Goal: Information Seeking & Learning: Learn about a topic

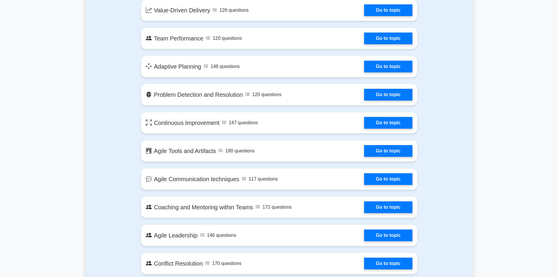
scroll to position [410, 0]
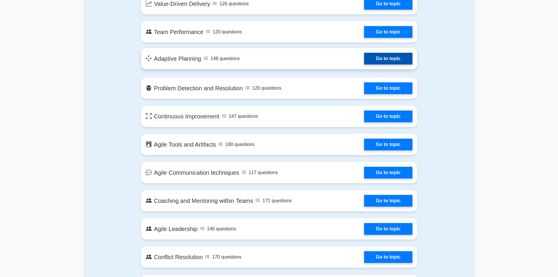
click at [364, 61] on link "Go to topic" at bounding box center [388, 59] width 48 height 12
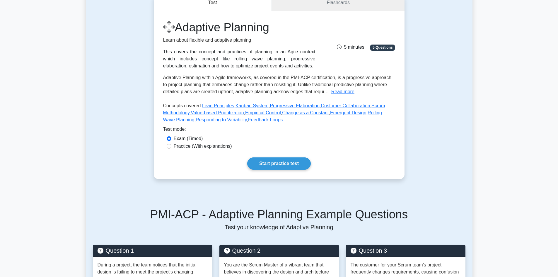
scroll to position [88, 0]
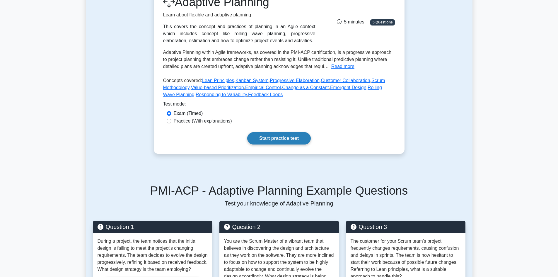
click at [277, 140] on link "Start practice test" at bounding box center [279, 138] width 64 height 12
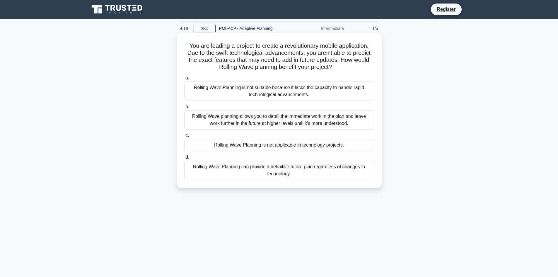
click at [284, 125] on div "Rolling Wave planning allows you to detail the immediate work in the plan and l…" at bounding box center [279, 119] width 190 height 19
click at [184, 109] on input "b. Rolling Wave planning allows you to detail the immediate work in the plan an…" at bounding box center [184, 107] width 0 height 4
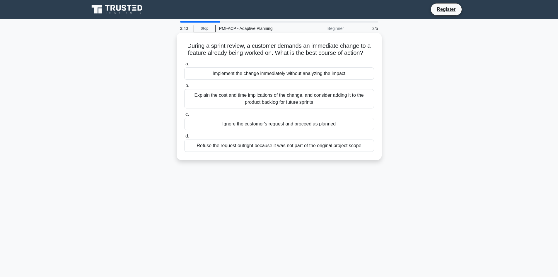
click at [286, 100] on div "Explain the cost and time implications of the change, and consider adding it to…" at bounding box center [279, 98] width 190 height 19
click at [184, 88] on input "b. Explain the cost and time implications of the change, and consider adding it…" at bounding box center [184, 86] width 0 height 4
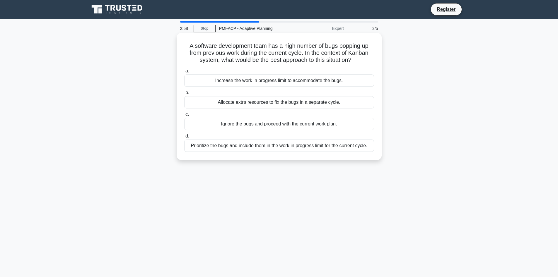
click at [240, 146] on div "Prioritize the bugs and include them in the work in progress limit for the curr…" at bounding box center [279, 145] width 190 height 12
click at [184, 138] on input "d. Prioritize the bugs and include them in the work in progress limit for the c…" at bounding box center [184, 136] width 0 height 4
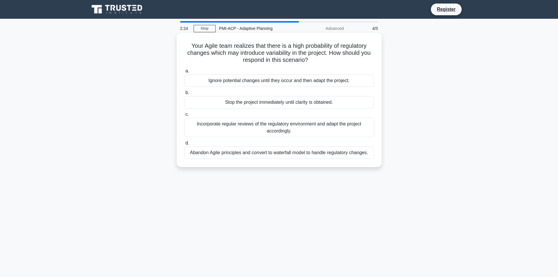
click at [255, 131] on div "Incorporate regular reviews of the regulatory environment and adapt the project…" at bounding box center [279, 127] width 190 height 19
click at [184, 116] on input "c. Incorporate regular reviews of the regulatory environment and adapt the proj…" at bounding box center [184, 115] width 0 height 4
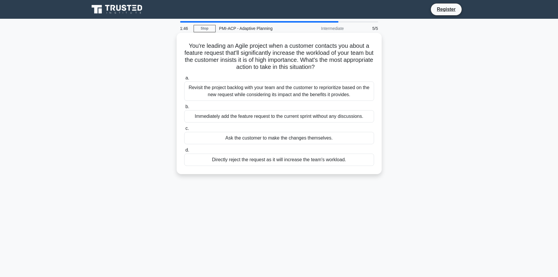
click at [268, 97] on div "Revisit the project backlog with your team and the customer to reprioritize bas…" at bounding box center [279, 90] width 190 height 19
click at [184, 80] on input "a. Revisit the project backlog with your team and the customer to reprioritize …" at bounding box center [184, 78] width 0 height 4
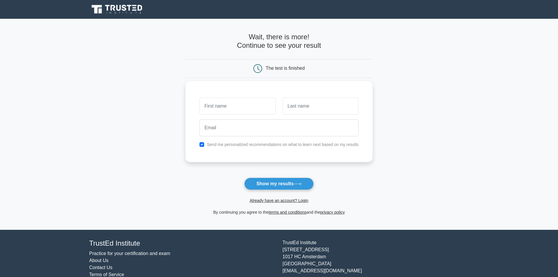
click at [233, 113] on input "text" at bounding box center [238, 106] width 76 height 17
click at [234, 108] on input "text" at bounding box center [238, 106] width 76 height 17
type input "linh"
click at [308, 105] on input "text" at bounding box center [321, 106] width 76 height 17
type input "nguyen"
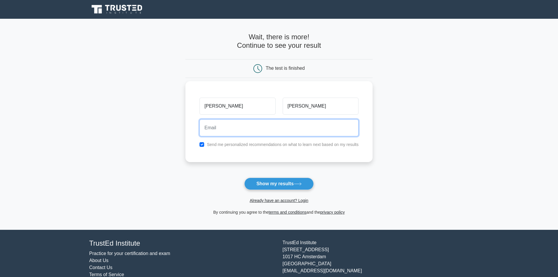
click at [247, 128] on input "email" at bounding box center [279, 127] width 159 height 17
type input "ndklinh0612@gmail.com"
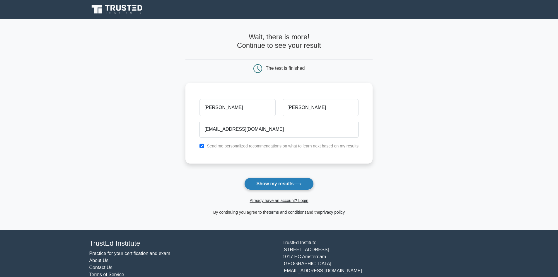
click at [275, 183] on button "Show my results" at bounding box center [278, 184] width 69 height 12
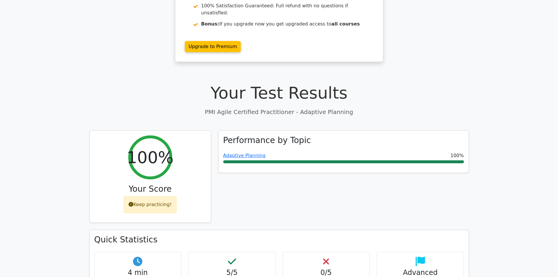
scroll to position [88, 0]
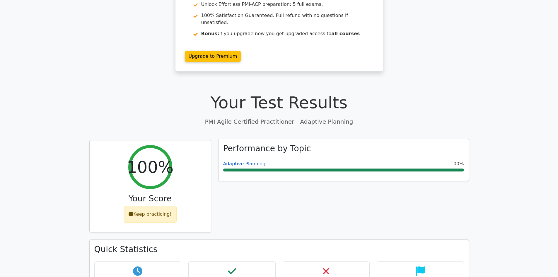
click at [248, 161] on link "Adaptive Planning" at bounding box center [244, 164] width 42 height 6
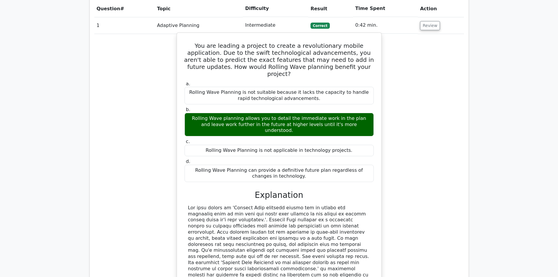
scroll to position [410, 0]
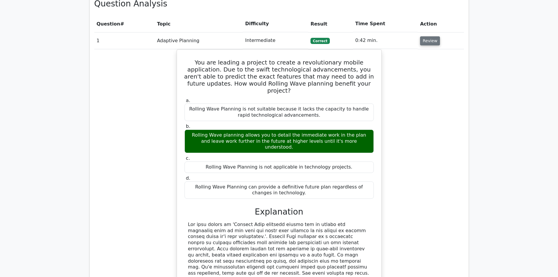
click at [425, 36] on button "Review" at bounding box center [430, 40] width 20 height 9
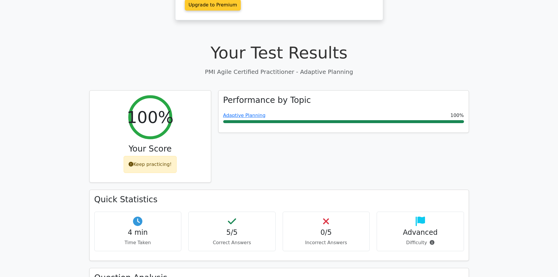
scroll to position [146, 0]
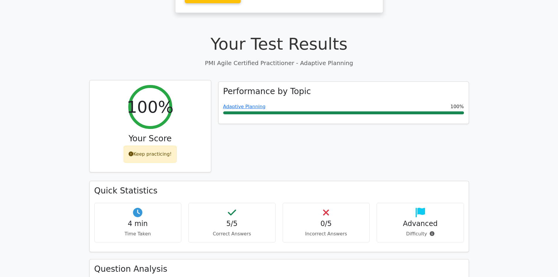
click at [161, 146] on div "Keep practicing!" at bounding box center [150, 154] width 53 height 17
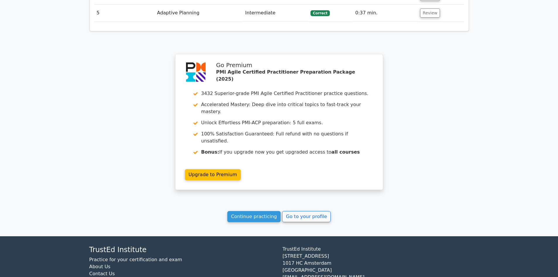
scroll to position [505, 0]
click at [255, 211] on link "Continue practicing" at bounding box center [254, 216] width 54 height 11
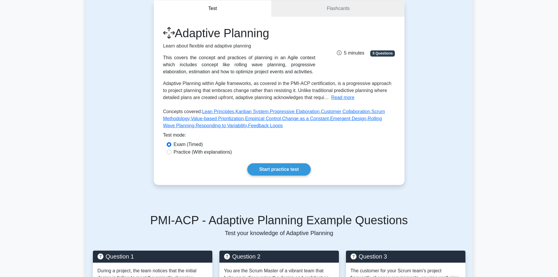
scroll to position [59, 0]
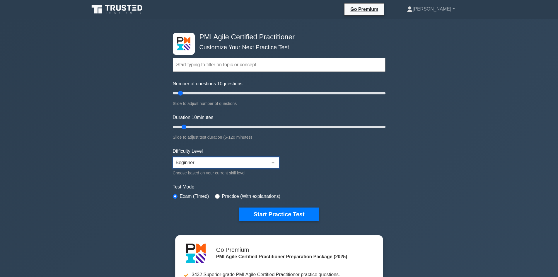
click at [252, 158] on select "Beginner Intermediate Expert" at bounding box center [226, 162] width 106 height 11
click at [299, 155] on form "Topics Agile Principles and Mindsets Effective Stakeholder Engagement Value-Dri…" at bounding box center [279, 130] width 213 height 181
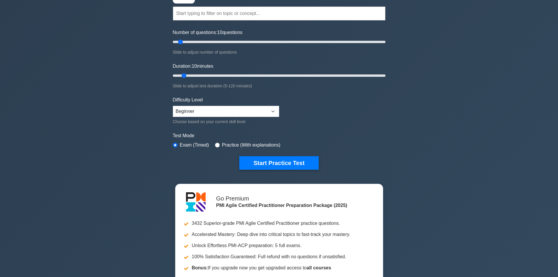
scroll to position [59, 0]
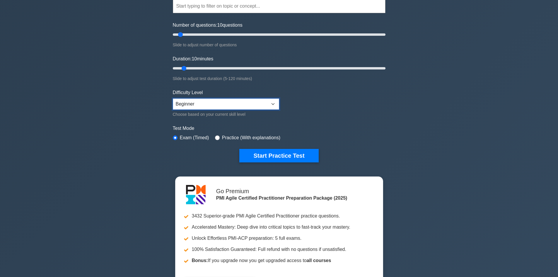
click at [250, 104] on select "Beginner Intermediate Expert" at bounding box center [226, 103] width 106 height 11
click at [173, 98] on select "Beginner Intermediate Expert" at bounding box center [226, 103] width 106 height 11
click at [243, 105] on select "Beginner Intermediate Expert" at bounding box center [226, 103] width 106 height 11
click at [298, 107] on form "Topics Agile Principles and Mindsets Effective Stakeholder Engagement Value-Dri…" at bounding box center [279, 71] width 213 height 181
click at [234, 107] on select "Beginner Intermediate Expert" at bounding box center [226, 103] width 106 height 11
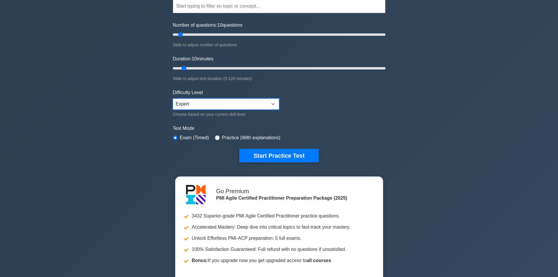
select select "beginner"
click at [173, 98] on select "Beginner Intermediate Expert" at bounding box center [226, 103] width 106 height 11
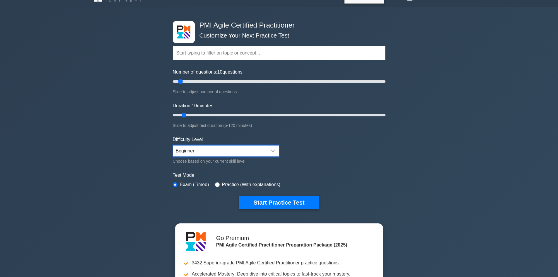
scroll to position [0, 0]
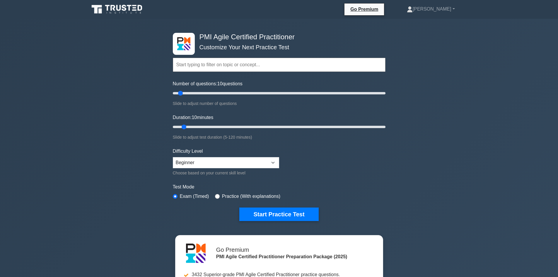
click at [281, 64] on input "text" at bounding box center [279, 65] width 213 height 14
click at [294, 142] on form "Topics Agile Principles and Mindsets Effective Stakeholder Engagement Value-Dri…" at bounding box center [279, 130] width 213 height 181
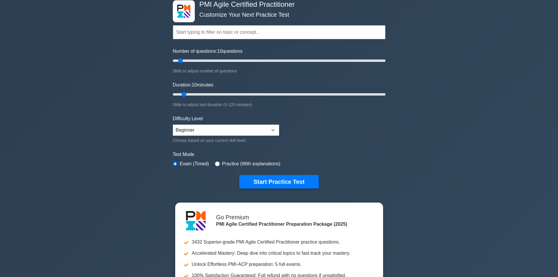
scroll to position [59, 0]
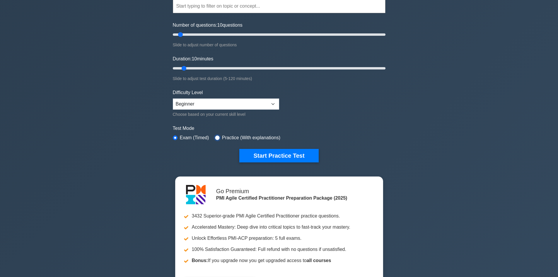
click at [216, 137] on input "radio" at bounding box center [217, 137] width 5 height 5
radio input "true"
click at [177, 138] on input "radio" at bounding box center [175, 137] width 5 height 5
radio input "true"
click at [202, 145] on form "Topics Agile Principles and Mindsets Effective Stakeholder Engagement Value-Dri…" at bounding box center [279, 71] width 213 height 181
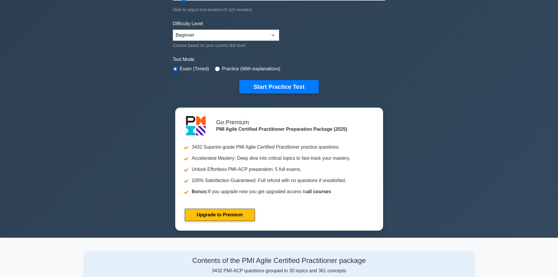
scroll to position [117, 0]
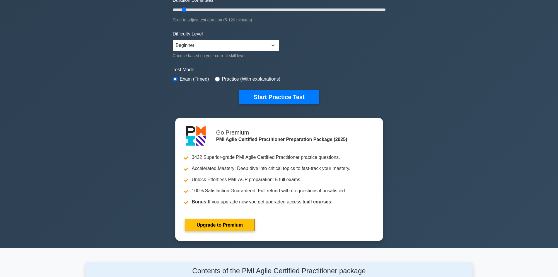
click at [219, 76] on div "Practice (With explanations)" at bounding box center [247, 79] width 65 height 7
click at [217, 77] on input "radio" at bounding box center [217, 79] width 5 height 5
radio input "true"
click at [224, 93] on div "Start Practice Test" at bounding box center [279, 96] width 213 height 13
click at [241, 92] on button "Start Practice Test" at bounding box center [278, 96] width 79 height 13
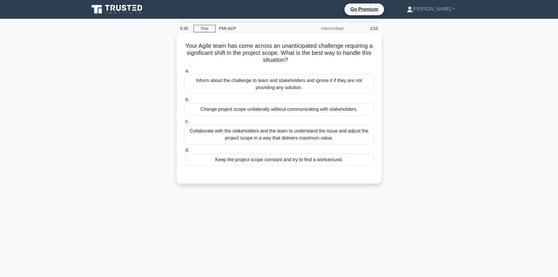
click at [251, 133] on div "Collaborate with the stakeholders and the team to understand the issue and adju…" at bounding box center [279, 134] width 190 height 19
click at [184, 123] on input "c. Collaborate with the stakeholders and the team to understand the issue and a…" at bounding box center [184, 122] width 0 height 4
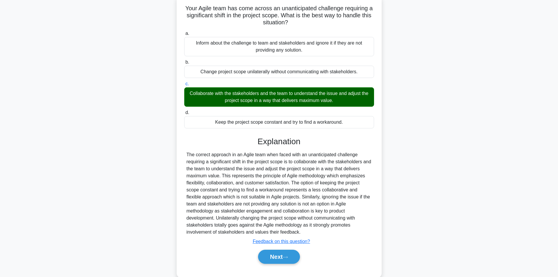
scroll to position [50, 0]
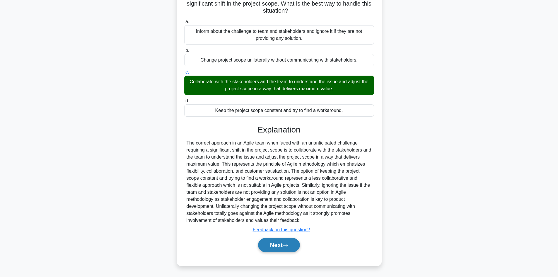
click at [278, 247] on button "Next" at bounding box center [279, 245] width 42 height 14
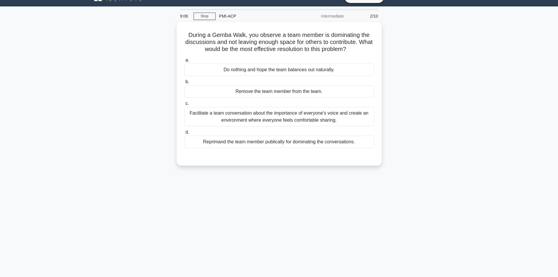
scroll to position [0, 0]
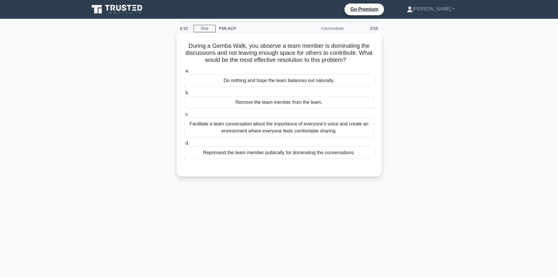
click at [300, 124] on div "Facilitate a team conversation about the importance of everyone's voice and cre…" at bounding box center [279, 127] width 190 height 19
click at [184, 116] on input "c. Facilitate a team conversation about the importance of everyone's voice and …" at bounding box center [184, 115] width 0 height 4
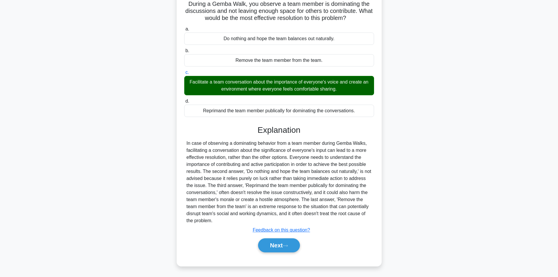
scroll to position [42, 0]
click at [278, 247] on button "Next" at bounding box center [279, 245] width 42 height 14
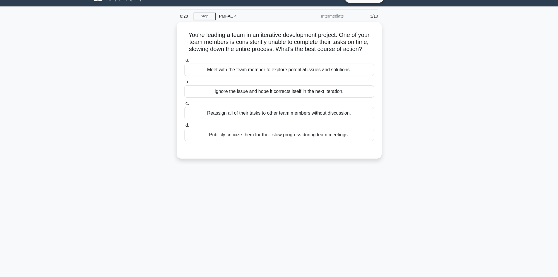
scroll to position [0, 0]
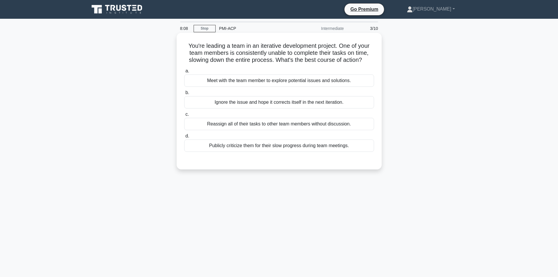
click at [311, 79] on div "Meet with the team member to explore potential issues and solutions." at bounding box center [279, 80] width 190 height 12
click at [184, 73] on input "a. Meet with the team member to explore potential issues and solutions." at bounding box center [184, 71] width 0 height 4
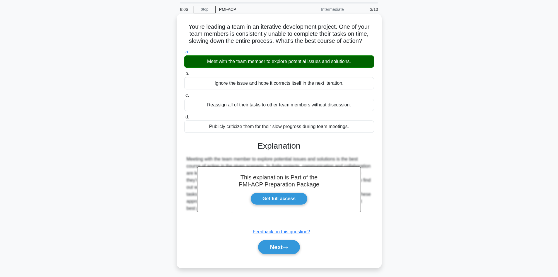
scroll to position [40, 0]
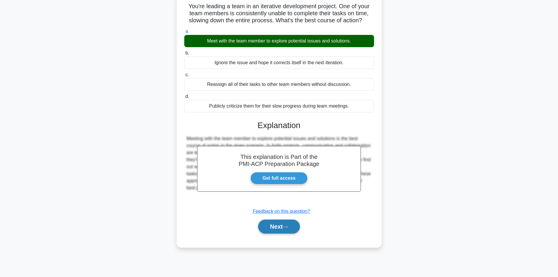
click at [284, 225] on button "Next" at bounding box center [279, 226] width 42 height 14
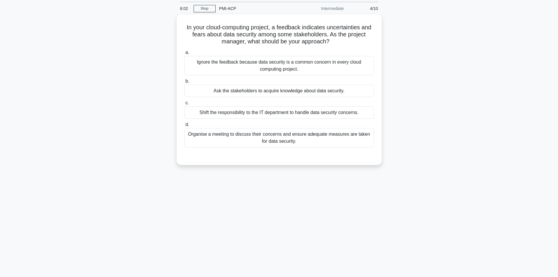
scroll to position [0, 0]
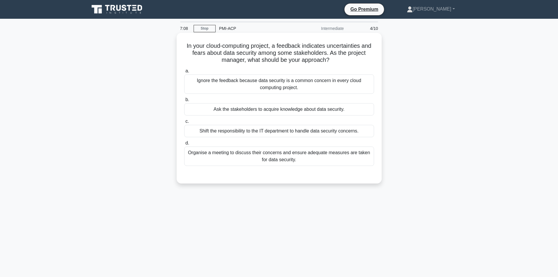
click at [316, 152] on div "Organise a meeting to discuss their concerns and ensure adequate measures are t…" at bounding box center [279, 155] width 190 height 19
click at [184, 145] on input "d. Organise a meeting to discuss their concerns and ensure adequate measures ar…" at bounding box center [184, 143] width 0 height 4
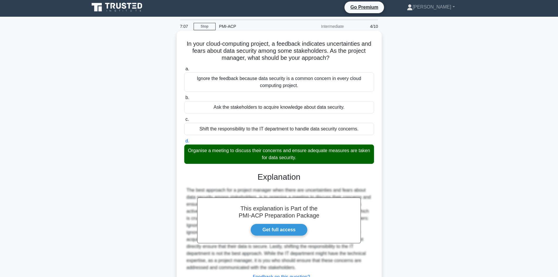
scroll to position [50, 0]
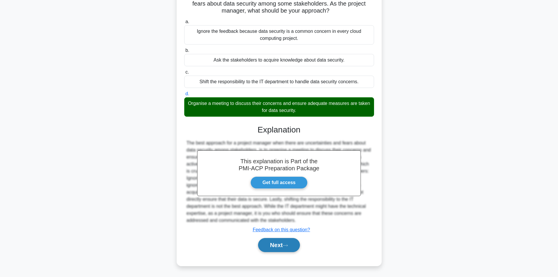
click at [282, 244] on button "Next" at bounding box center [279, 245] width 42 height 14
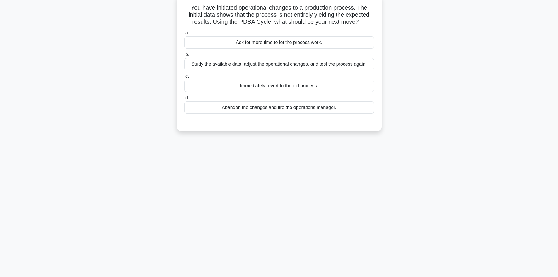
scroll to position [0, 0]
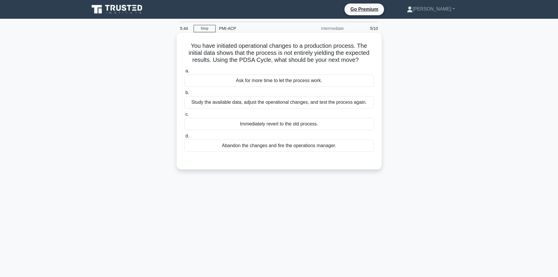
click at [336, 104] on div "Study the available data, adjust the operational changes, and test the process …" at bounding box center [279, 102] width 190 height 12
click at [184, 95] on input "b. Study the available data, adjust the operational changes, and test the proce…" at bounding box center [184, 93] width 0 height 4
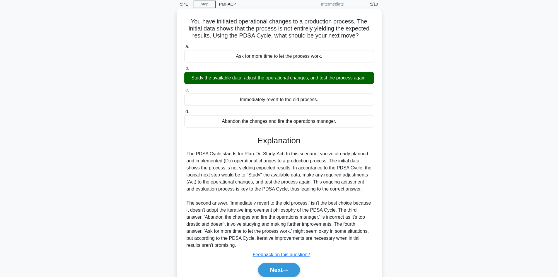
scroll to position [50, 0]
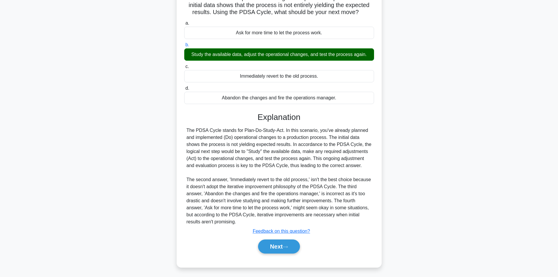
click at [432, 156] on div "You have initiated operational changes to a production process. The initial dat…" at bounding box center [279, 129] width 387 height 289
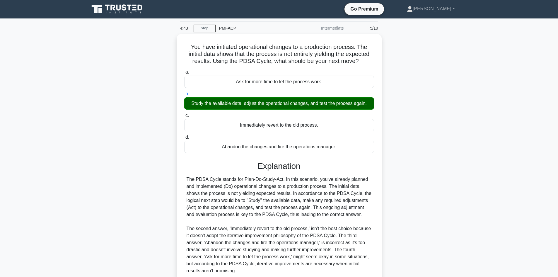
scroll to position [0, 0]
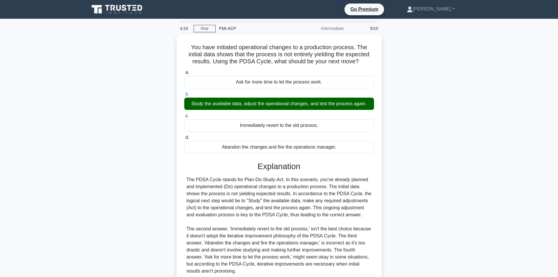
click at [442, 107] on div "You have initiated operational changes to a production process. The initial dat…" at bounding box center [279, 178] width 387 height 289
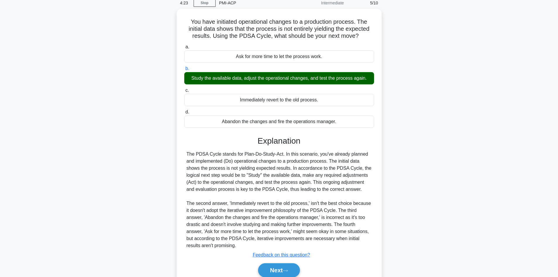
scroll to position [50, 0]
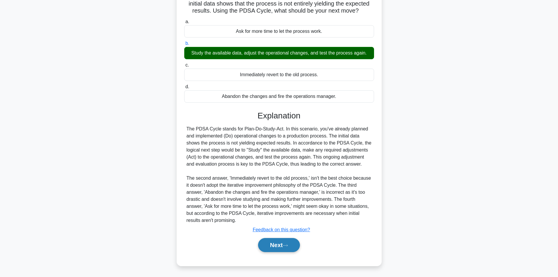
click at [284, 246] on button "Next" at bounding box center [279, 245] width 42 height 14
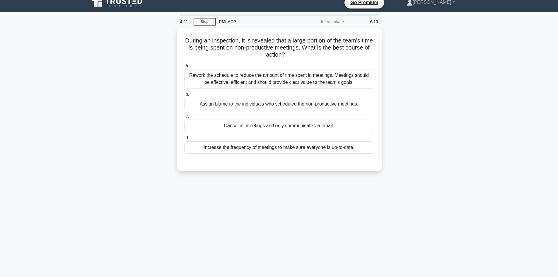
scroll to position [0, 0]
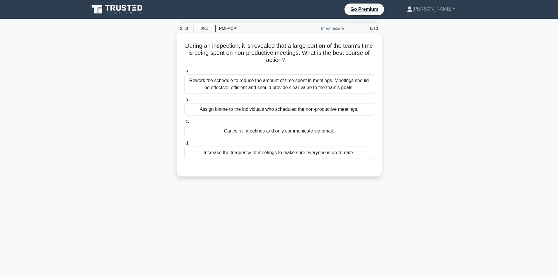
click at [326, 83] on div "Rework the schedule to reduce the amount of time spent in meetings. Meetings sh…" at bounding box center [279, 83] width 190 height 19
click at [184, 73] on input "a. Rework the schedule to reduce the amount of time spent in meetings. Meetings…" at bounding box center [184, 71] width 0 height 4
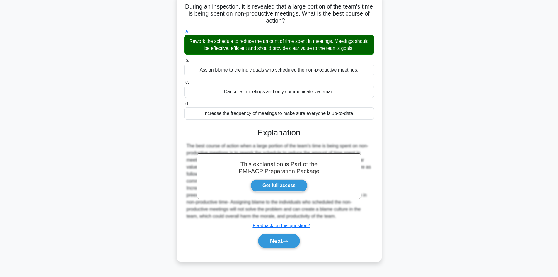
scroll to position [40, 0]
click at [288, 241] on icon at bounding box center [285, 240] width 5 height 3
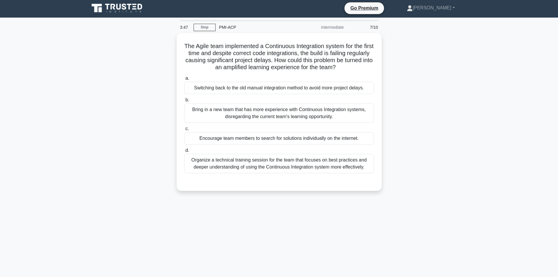
scroll to position [0, 0]
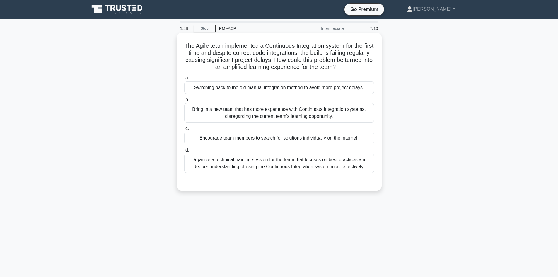
drag, startPoint x: 188, startPoint y: 45, endPoint x: 357, endPoint y: 66, distance: 170.7
click at [357, 66] on h5 "The Agile team implemented a Continuous Integration system for the first time a…" at bounding box center [279, 56] width 191 height 29
copy h5 "The Agile team implemented a Continuous Integration system for the first time a…"
click at [313, 169] on div "Organize a technical training session for the team that focuses on best practic…" at bounding box center [279, 163] width 190 height 19
click at [184, 152] on input "d. Organize a technical training session for the team that focuses on best prac…" at bounding box center [184, 150] width 0 height 4
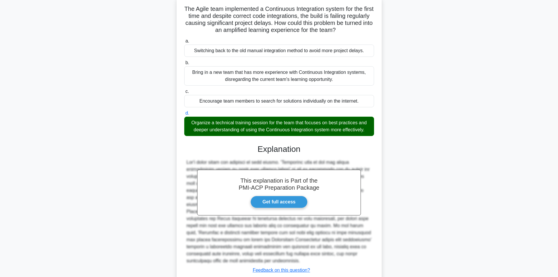
scroll to position [78, 0]
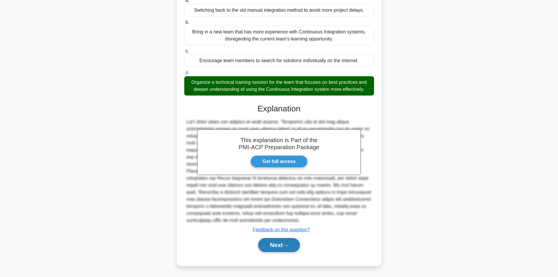
click at [284, 245] on button "Next" at bounding box center [279, 245] width 42 height 14
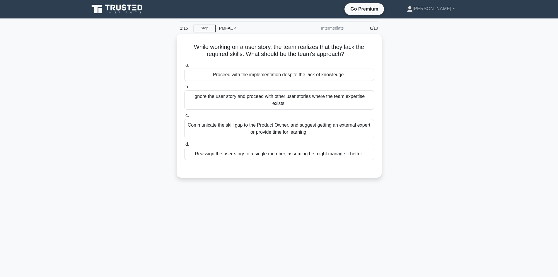
scroll to position [0, 0]
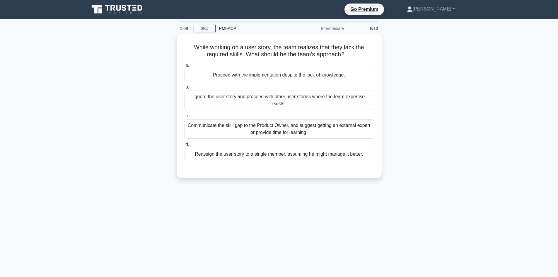
click at [468, 133] on div "While working on a user story, the team realizes that they lack the required sk…" at bounding box center [279, 109] width 387 height 151
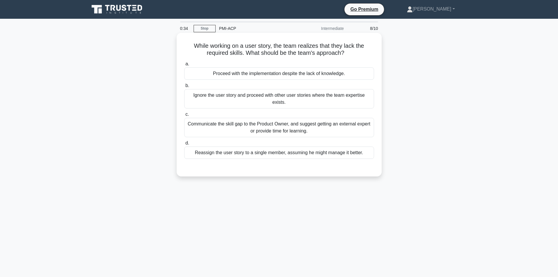
click at [324, 155] on div "Reassign the user story to a single member, assuming he might manage it better." at bounding box center [279, 152] width 190 height 12
click at [184, 145] on input "d. Reassign the user story to a single member, assuming he might manage it bett…" at bounding box center [184, 143] width 0 height 4
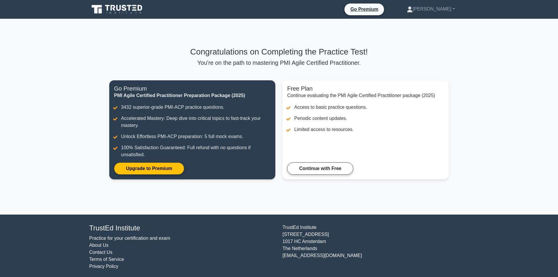
drag, startPoint x: 333, startPoint y: 167, endPoint x: 329, endPoint y: 181, distance: 14.2
click at [333, 167] on link "Continue with Free" at bounding box center [320, 168] width 66 height 12
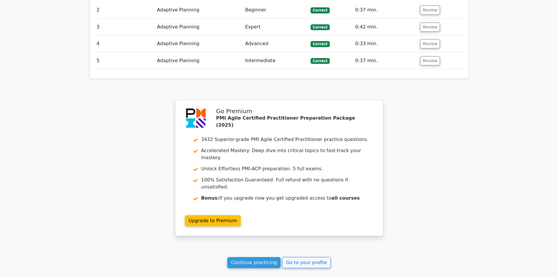
scroll to position [811, 0]
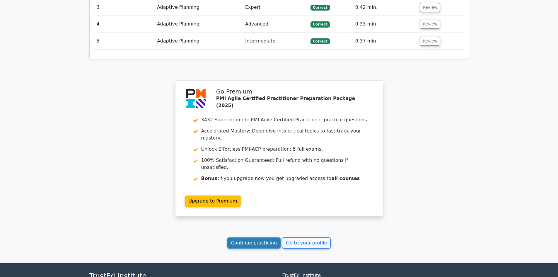
click at [253, 237] on link "Continue practicing" at bounding box center [254, 242] width 54 height 11
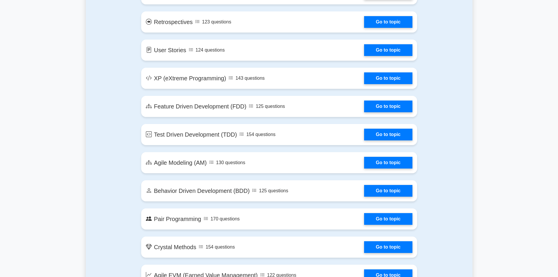
scroll to position [938, 0]
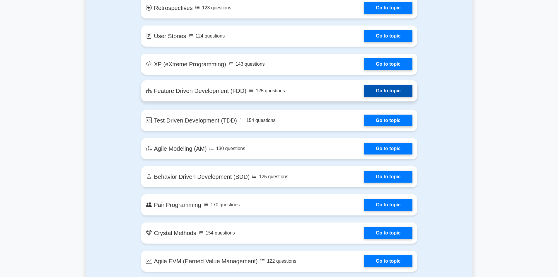
click at [364, 91] on link "Go to topic" at bounding box center [388, 91] width 48 height 12
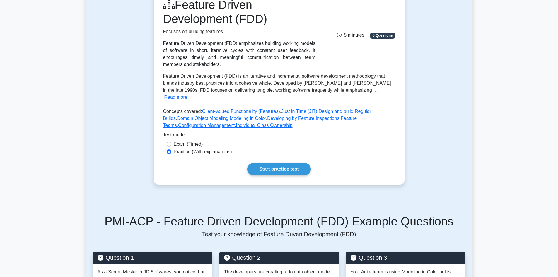
scroll to position [88, 0]
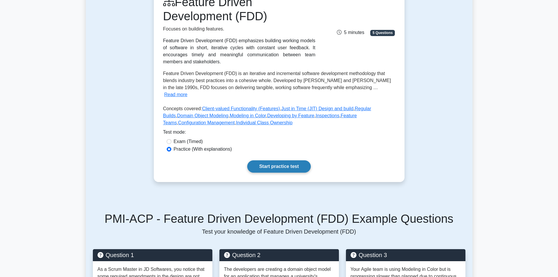
click at [275, 160] on link "Start practice test" at bounding box center [279, 166] width 64 height 12
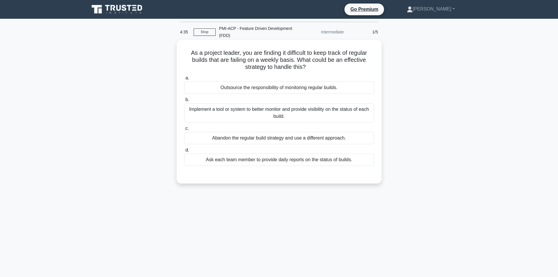
click at [316, 117] on div "Implement a tool or system to better monitor and provide visibility on the stat…" at bounding box center [279, 112] width 190 height 19
click at [184, 102] on input "b. Implement a tool or system to better monitor and provide visibility on the s…" at bounding box center [184, 100] width 0 height 4
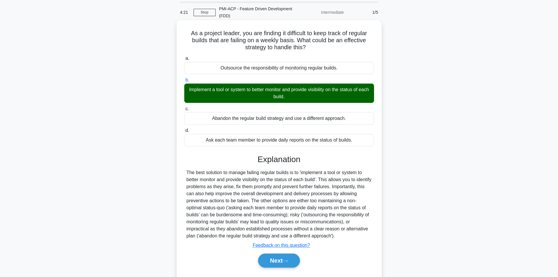
scroll to position [42, 0]
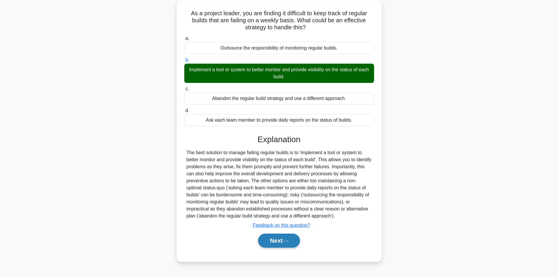
click at [272, 243] on button "Next" at bounding box center [279, 240] width 42 height 14
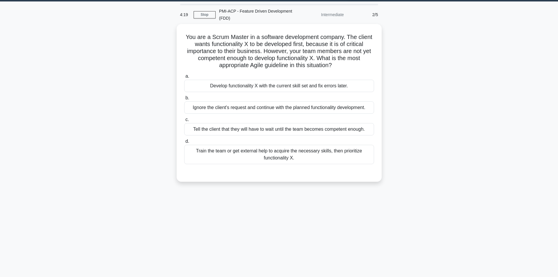
scroll to position [0, 0]
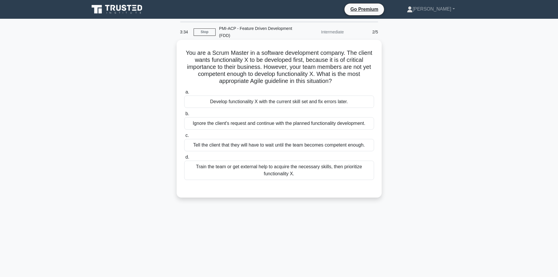
click at [277, 175] on div "Train the team or get external help to acquire the necessary skills, then prior…" at bounding box center [279, 170] width 190 height 19
click at [184, 159] on input "d. Train the team or get external help to acquire the necessary skills, then pr…" at bounding box center [184, 157] width 0 height 4
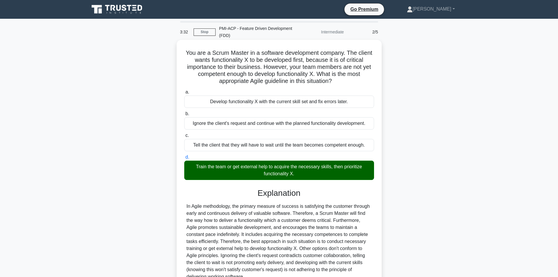
scroll to position [57, 0]
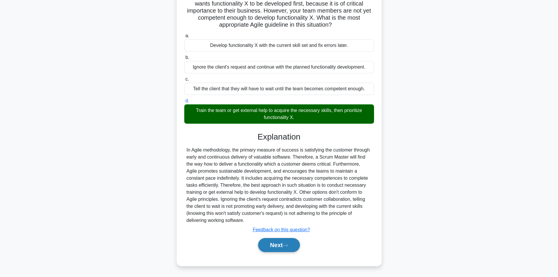
click at [273, 243] on button "Next" at bounding box center [279, 245] width 42 height 14
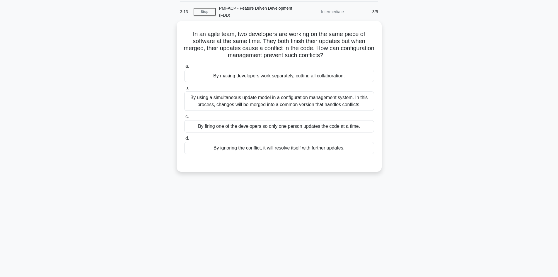
scroll to position [0, 0]
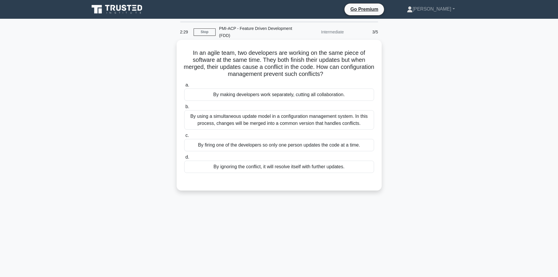
click at [292, 124] on div "By using a simultaneous update model in a configuration management system. In t…" at bounding box center [279, 119] width 190 height 19
click at [184, 109] on input "b. By using a simultaneous update model in a configuration management system. I…" at bounding box center [184, 107] width 0 height 4
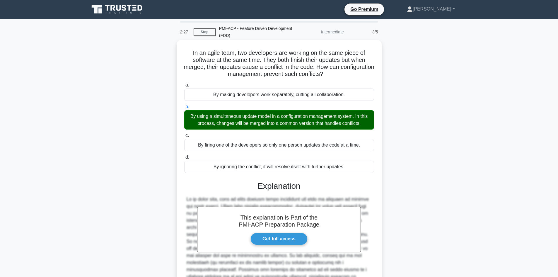
scroll to position [85, 0]
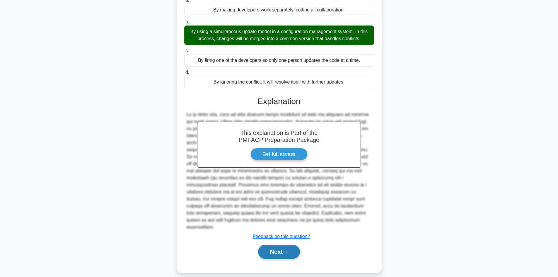
click at [273, 248] on button "Next" at bounding box center [279, 252] width 42 height 14
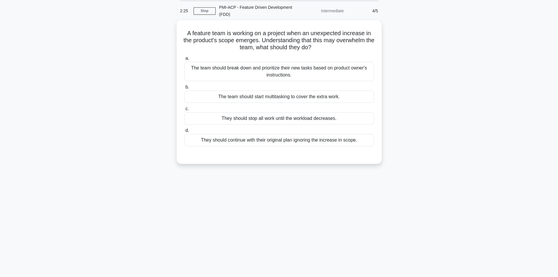
scroll to position [0, 0]
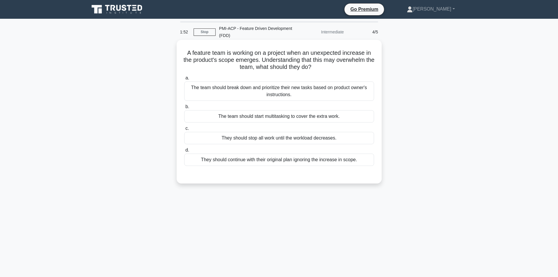
click at [297, 91] on div "The team should break down and prioritize their new tasks based on product owne…" at bounding box center [279, 90] width 190 height 19
click at [184, 80] on input "a. The team should break down and prioritize their new tasks based on product o…" at bounding box center [184, 78] width 0 height 4
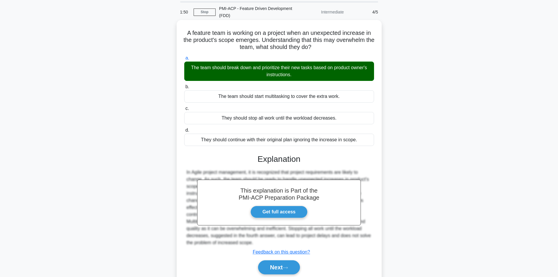
scroll to position [40, 0]
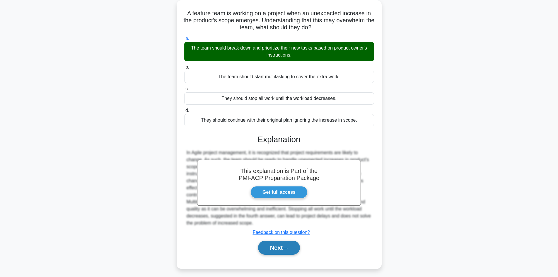
click at [283, 241] on button "Next" at bounding box center [279, 248] width 42 height 14
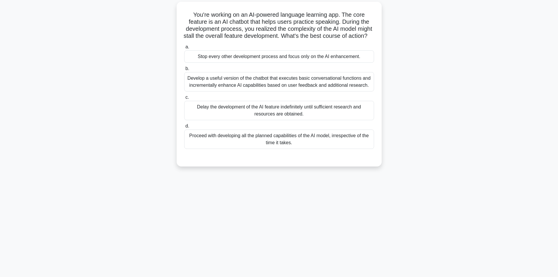
scroll to position [0, 0]
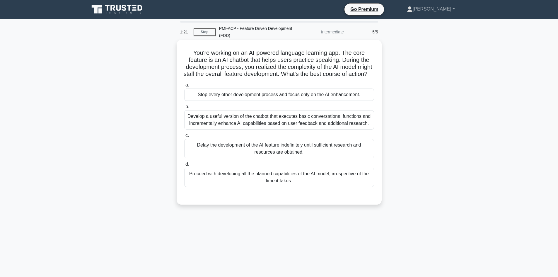
click at [301, 129] on div "Develop a useful version of the chatbot that executes basic conversational func…" at bounding box center [279, 119] width 190 height 19
click at [184, 109] on input "b. Develop a useful version of the chatbot that executes basic conversational f…" at bounding box center [184, 107] width 0 height 4
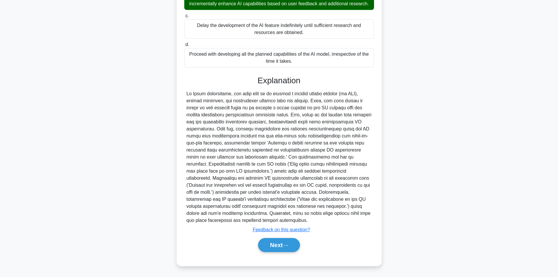
scroll to position [134, 0]
click at [287, 246] on icon at bounding box center [285, 245] width 5 height 2
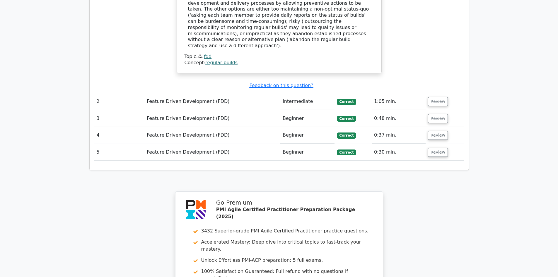
scroll to position [615, 0]
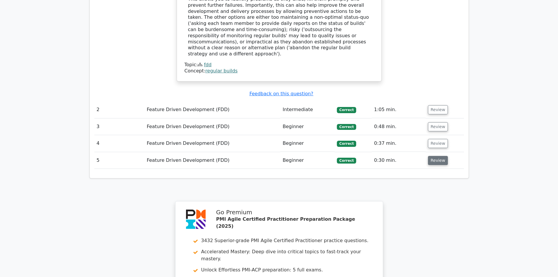
click at [441, 156] on button "Review" at bounding box center [438, 160] width 20 height 9
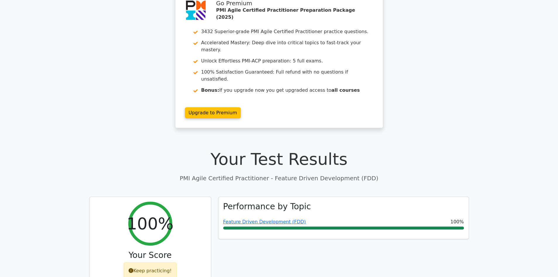
scroll to position [0, 0]
